Goal: Task Accomplishment & Management: Manage account settings

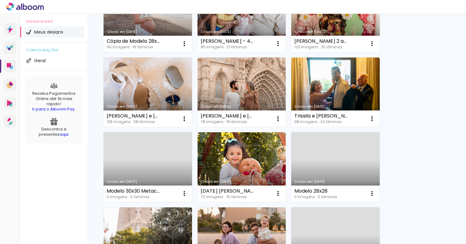
scroll to position [100, 0]
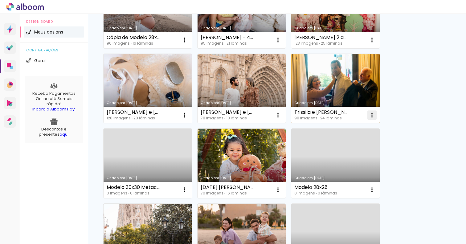
click at [373, 115] on iron-icon at bounding box center [371, 115] width 7 height 7
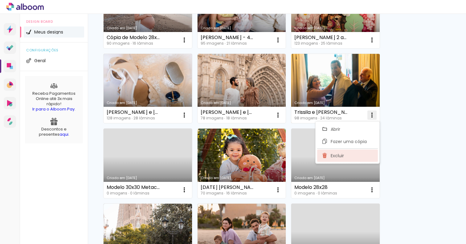
click at [330, 157] on paper-item "Excluir" at bounding box center [347, 156] width 61 height 12
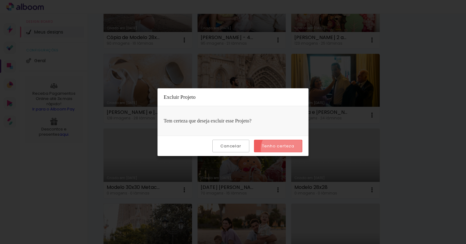
click at [283, 149] on paper-button "Tenho certeza" at bounding box center [278, 146] width 48 height 13
click at [267, 0] on quentale-directory at bounding box center [233, 0] width 466 height 0
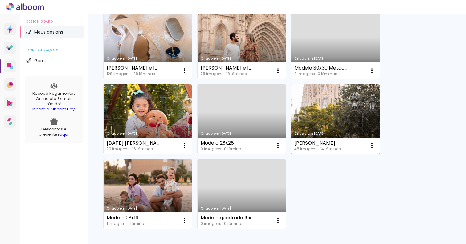
scroll to position [157, 0]
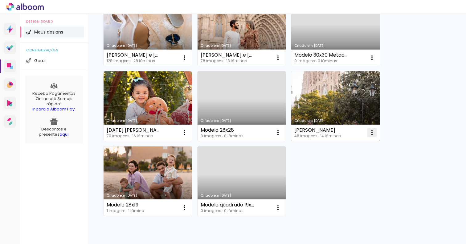
click at [372, 131] on iron-icon at bounding box center [371, 132] width 7 height 7
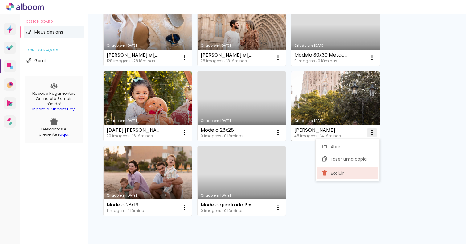
click at [335, 173] on span "Excluir" at bounding box center [337, 173] width 13 height 4
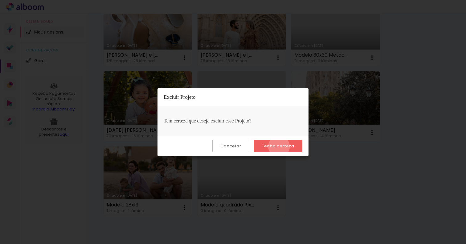
click at [0, 0] on slot "Tenho certeza" at bounding box center [0, 0] width 0 height 0
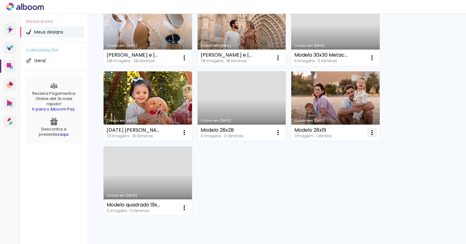
click at [374, 131] on iron-icon at bounding box center [371, 132] width 7 height 7
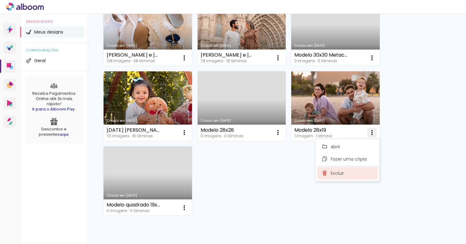
click at [330, 174] on paper-item "Excluir" at bounding box center [347, 173] width 61 height 12
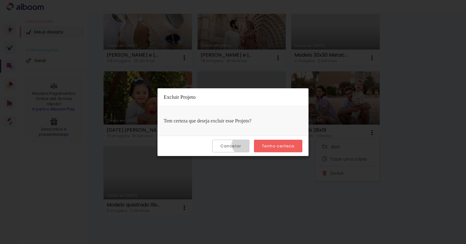
click at [243, 145] on paper-button "Cancelar" at bounding box center [230, 146] width 37 height 13
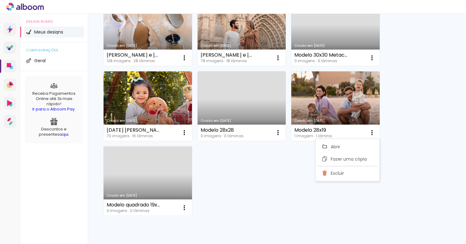
click at [251, 163] on div "Criado em 12/09/25 Cópia de Modelo 28x19 90 imagens ∙ 16 lâminas Abrir Fazer um…" at bounding box center [276, 68] width 353 height 300
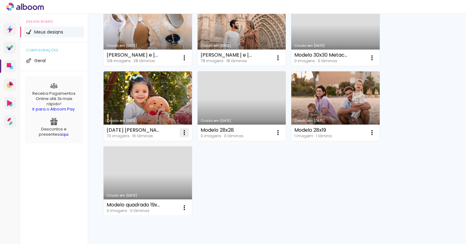
click at [183, 132] on iron-icon at bounding box center [184, 132] width 7 height 7
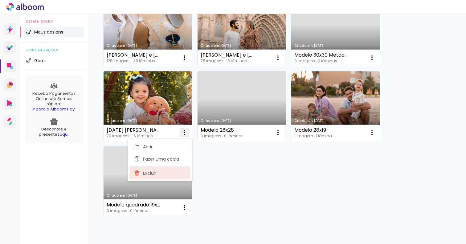
click at [175, 175] on paper-item "Excluir" at bounding box center [159, 173] width 61 height 12
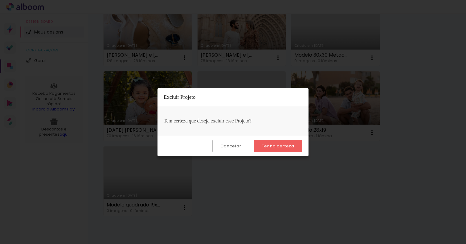
click at [0, 0] on slot "Tenho certeza" at bounding box center [0, 0] width 0 height 0
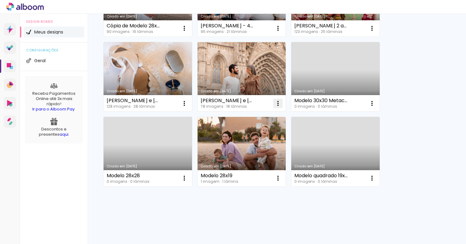
click at [279, 103] on iron-icon at bounding box center [277, 103] width 7 height 7
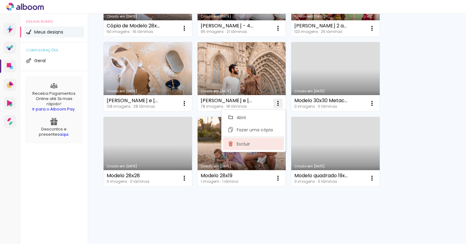
click at [266, 144] on paper-item "Excluir" at bounding box center [253, 144] width 61 height 12
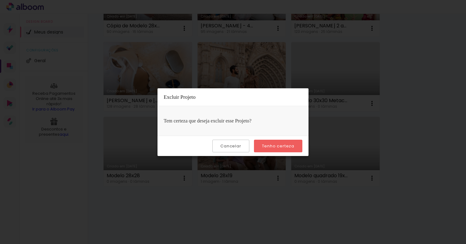
click at [0, 0] on slot "Tenho certeza" at bounding box center [0, 0] width 0 height 0
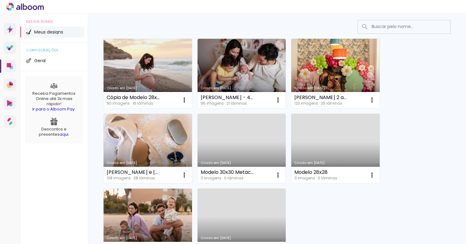
scroll to position [29, 0]
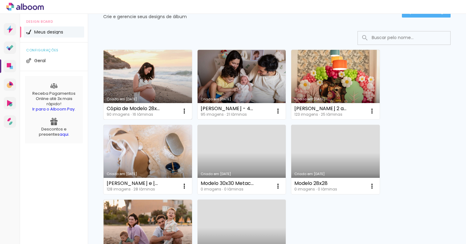
click at [152, 77] on link "Criado em [DATE]" at bounding box center [148, 85] width 88 height 70
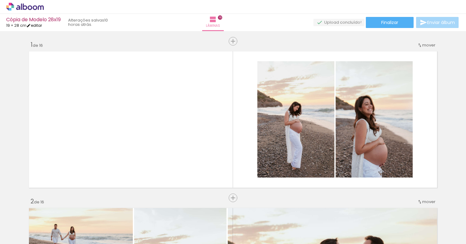
click at [39, 25] on link "editar" at bounding box center [33, 25] width 15 height 5
type input "19,4"
type input "56,6"
type input "3"
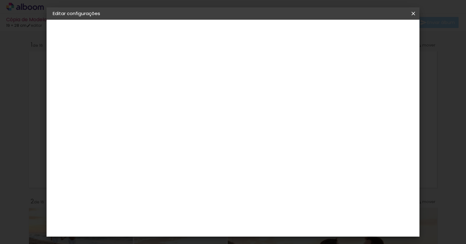
click at [0, 0] on slot "Cópia de Modelo 28x19" at bounding box center [0, 0] width 0 height 0
click at [0, 0] on input "Cópia de Modelo 28x19" at bounding box center [0, 0] width 0 height 0
drag, startPoint x: 287, startPoint y: 82, endPoint x: 204, endPoint y: 81, distance: 83.5
click at [0, 0] on div at bounding box center [0, 0] width 0 height 0
type input "Moara - gest + nb"
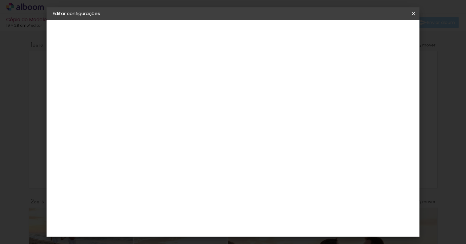
type paper-input "Moara - gest + nb"
click at [0, 0] on slot "Avançar" at bounding box center [0, 0] width 0 height 0
click at [0, 0] on div "Voltar Avançar" at bounding box center [0, 0] width 0 height 0
click at [269, 94] on paper-item "Tamanho Livre" at bounding box center [239, 94] width 59 height 14
click at [0, 0] on slot "Avançar" at bounding box center [0, 0] width 0 height 0
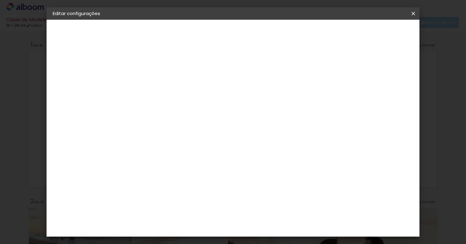
click at [393, 206] on span "Salvar configurações" at bounding box center [233, 225] width 466 height 39
click at [387, 206] on span "Salvar configurações" at bounding box center [233, 225] width 466 height 39
